Goal: Information Seeking & Learning: Learn about a topic

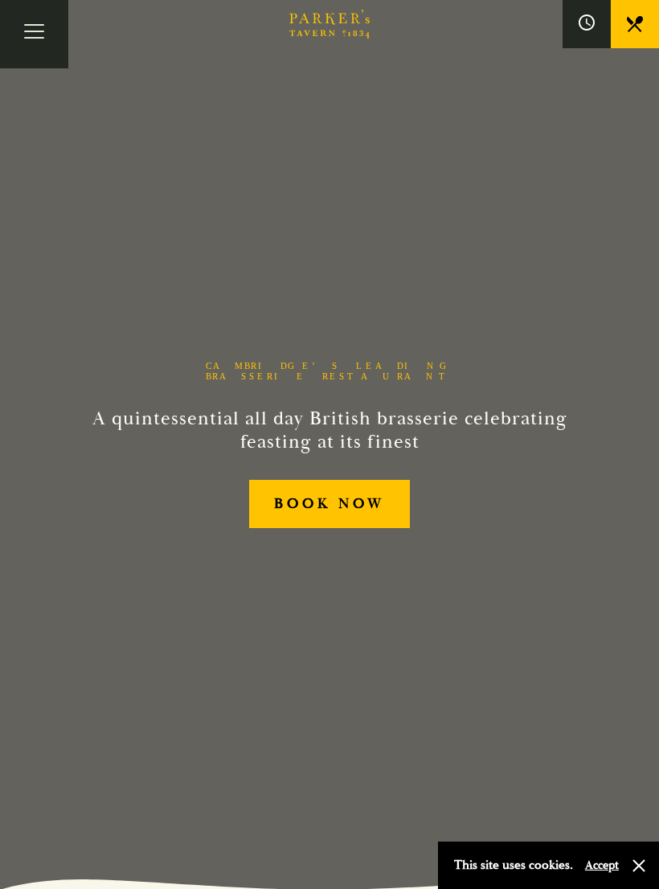
click at [41, 33] on button "Toggle navigation" at bounding box center [34, 34] width 68 height 68
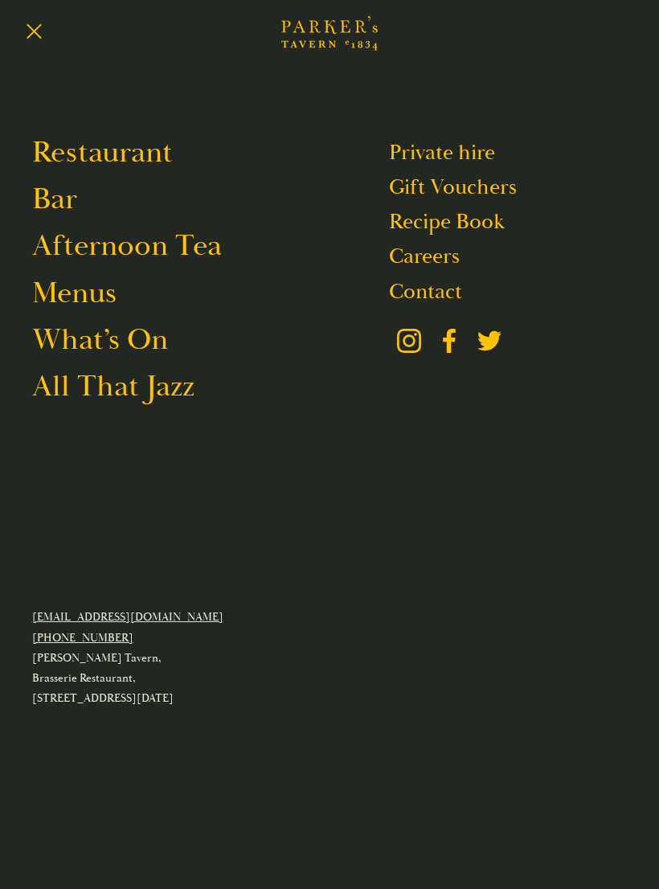
click at [97, 304] on link "Menus" at bounding box center [74, 293] width 84 height 38
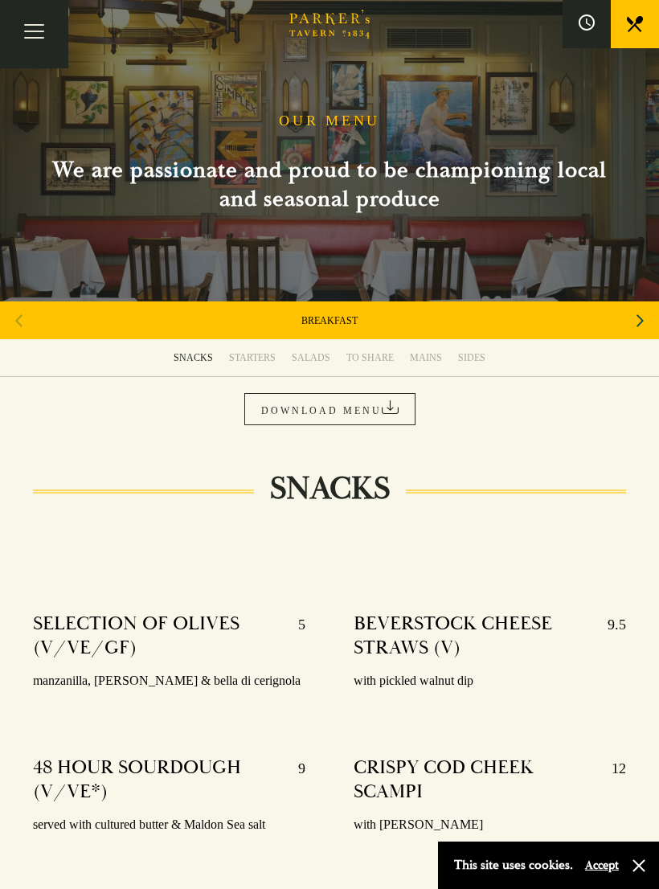
click at [44, 32] on button "Toggle navigation" at bounding box center [34, 34] width 68 height 68
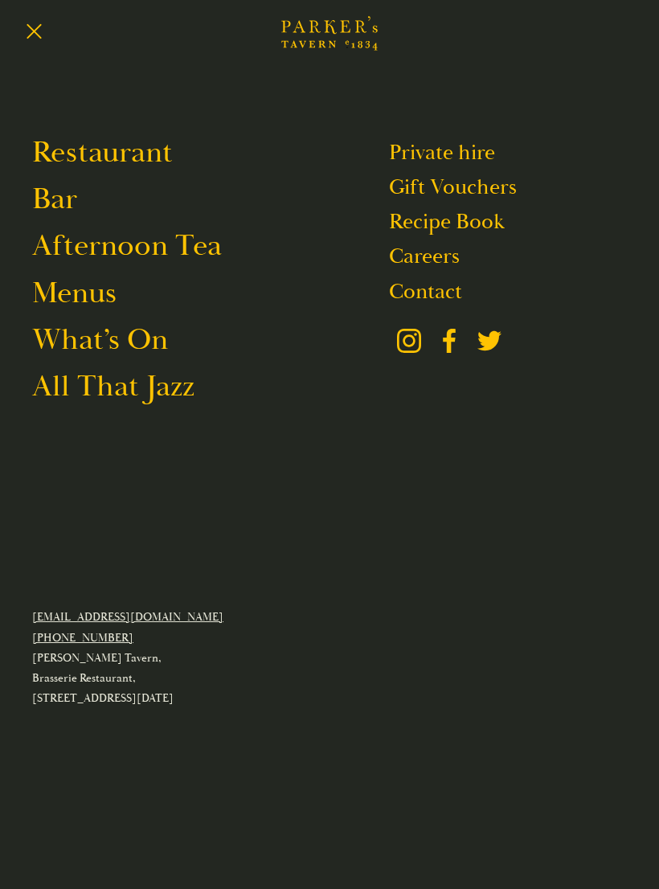
click at [168, 403] on link "All That Jazz" at bounding box center [113, 386] width 162 height 38
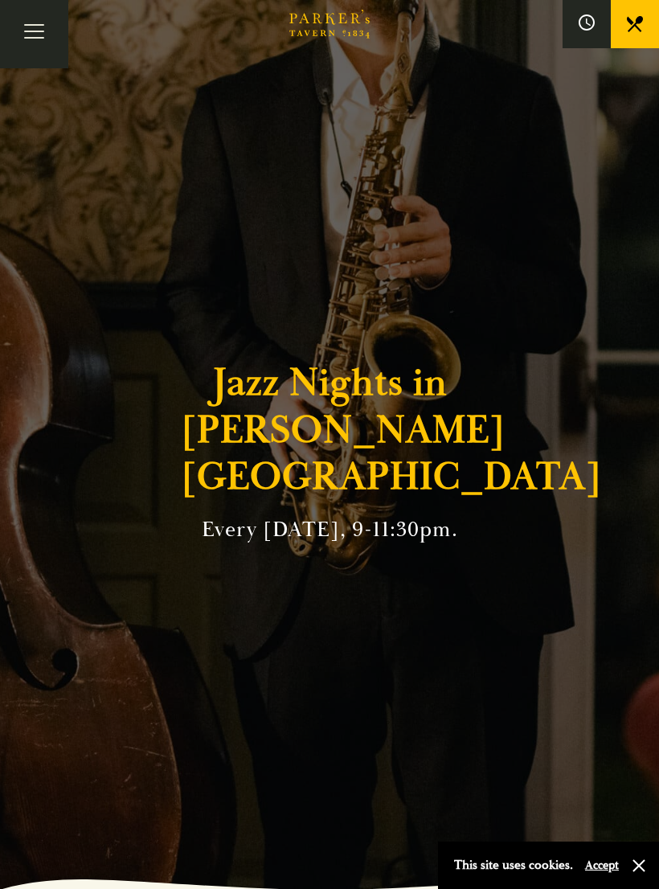
click at [48, 35] on button "Toggle navigation" at bounding box center [34, 34] width 68 height 68
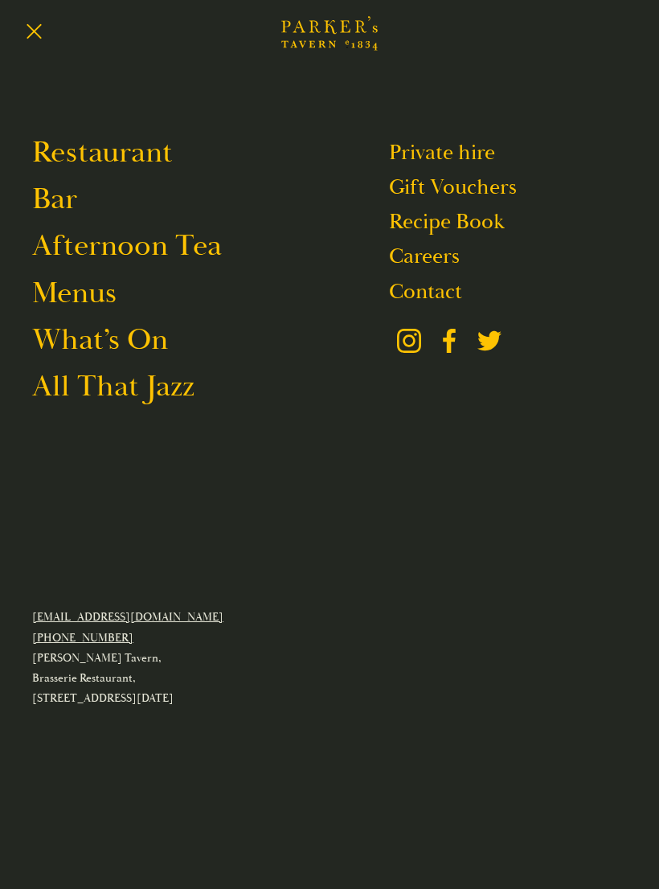
click at [69, 208] on link "Bar" at bounding box center [54, 199] width 45 height 38
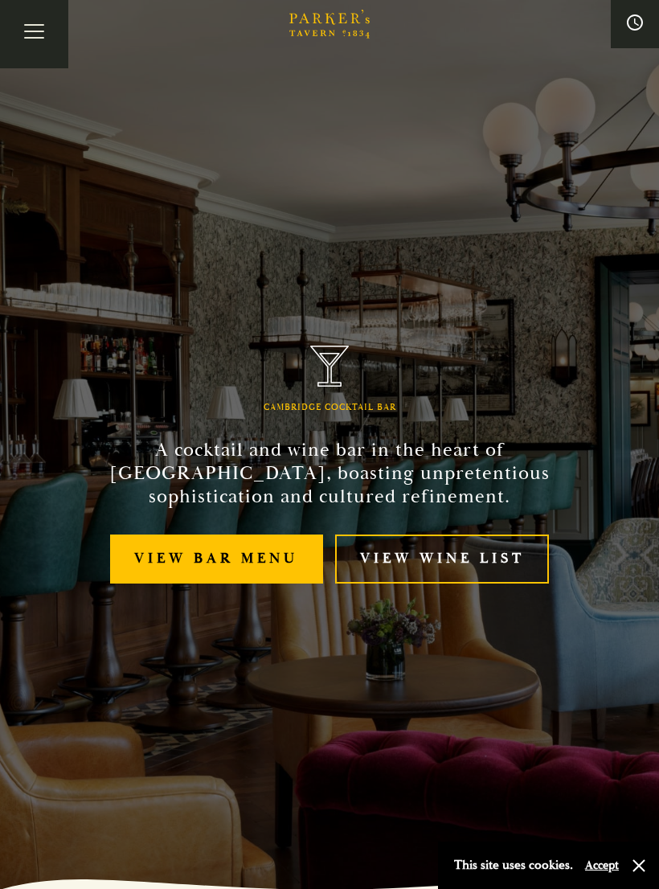
click at [405, 577] on link "View Wine List" at bounding box center [442, 558] width 214 height 49
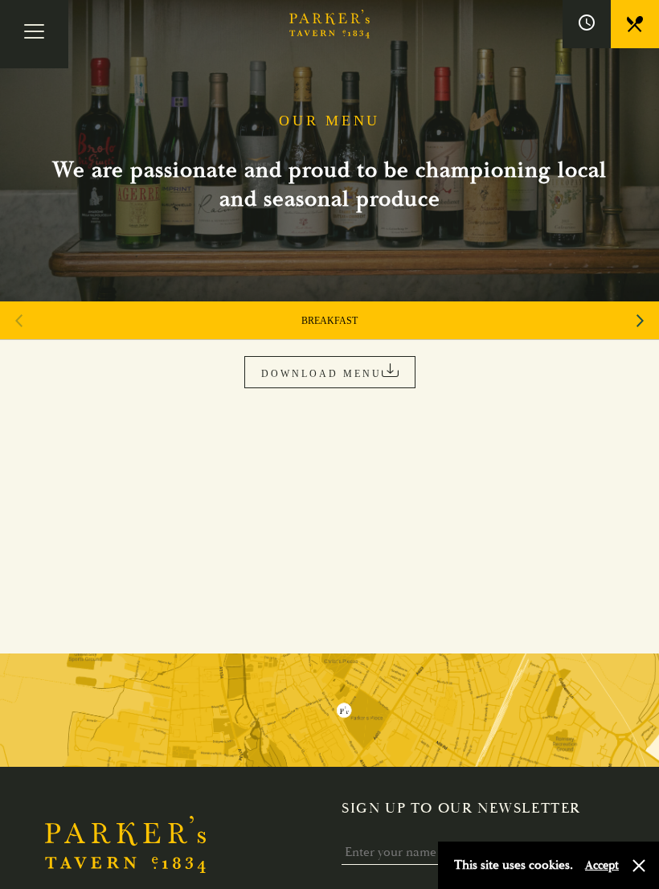
click at [357, 378] on link "DOWNLOAD MENU" at bounding box center [329, 372] width 171 height 32
click at [35, 43] on button "Toggle navigation" at bounding box center [34, 34] width 68 height 68
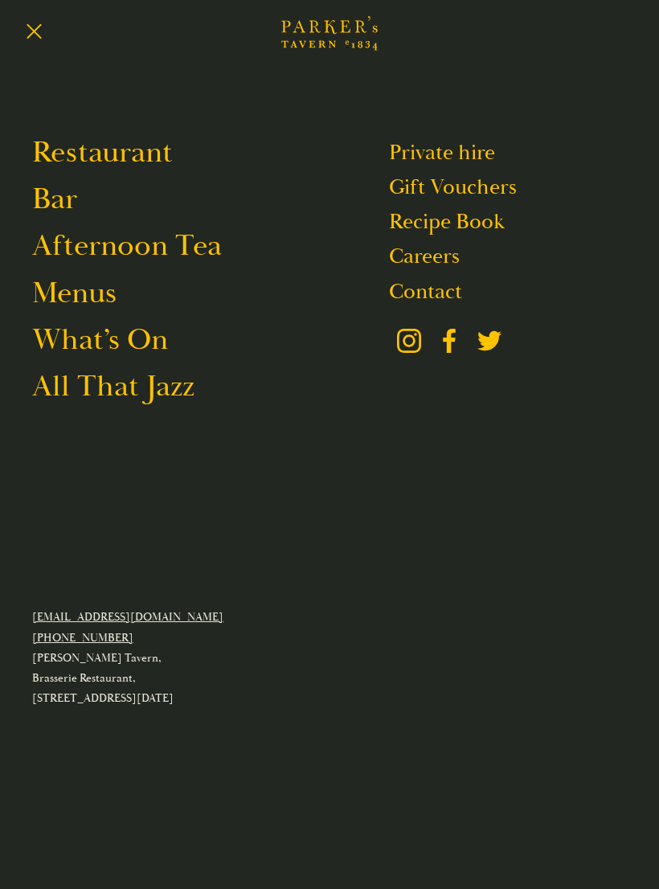
click at [101, 304] on link "Menus" at bounding box center [74, 293] width 84 height 38
